Goal: Task Accomplishment & Management: Complete application form

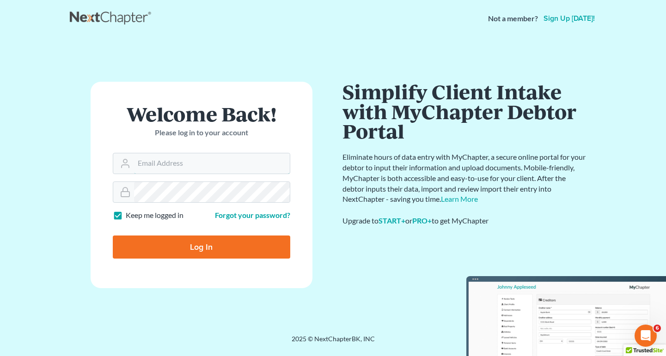
type input "atty@elainesanjuan.com"
click at [183, 250] on input "Log In" at bounding box center [201, 247] width 177 height 23
type input "Thinking..."
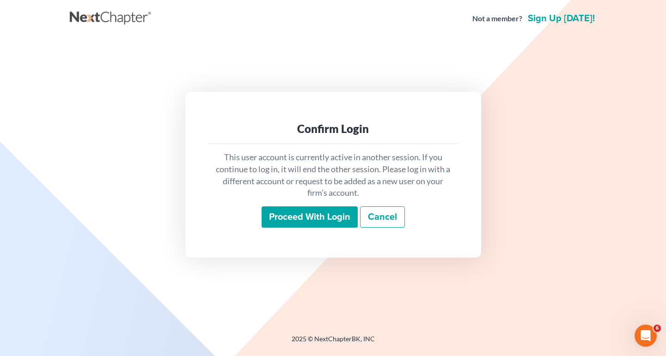
click at [303, 214] on input "Proceed with login" at bounding box center [309, 217] width 96 height 21
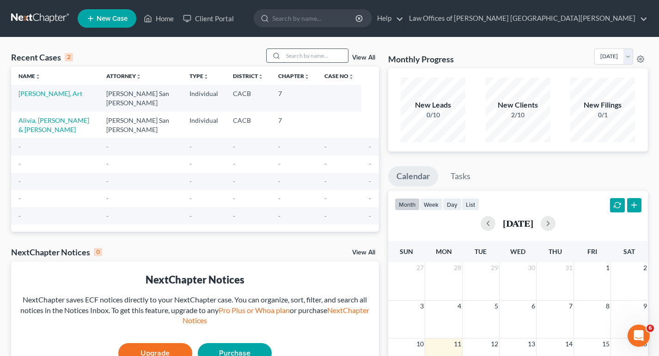
click at [309, 57] on input "search" at bounding box center [315, 55] width 65 height 13
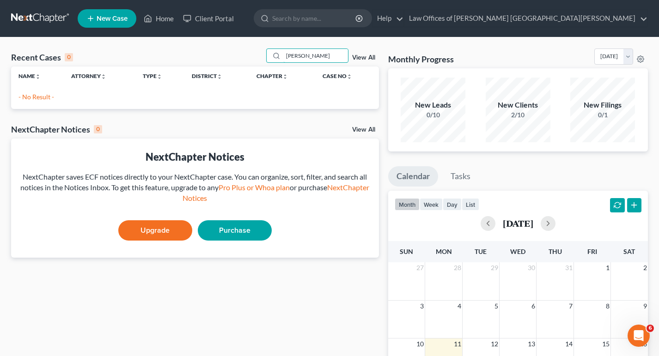
type input "banaag"
click at [112, 18] on span "New Case" at bounding box center [112, 18] width 31 height 7
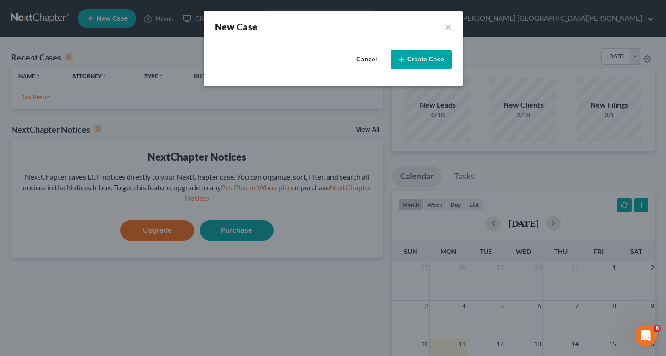
select select "7"
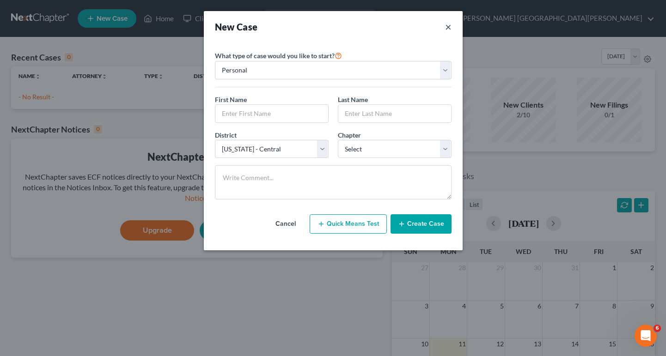
click at [449, 29] on button "×" at bounding box center [448, 26] width 6 height 13
